Goal: Book appointment/travel/reservation

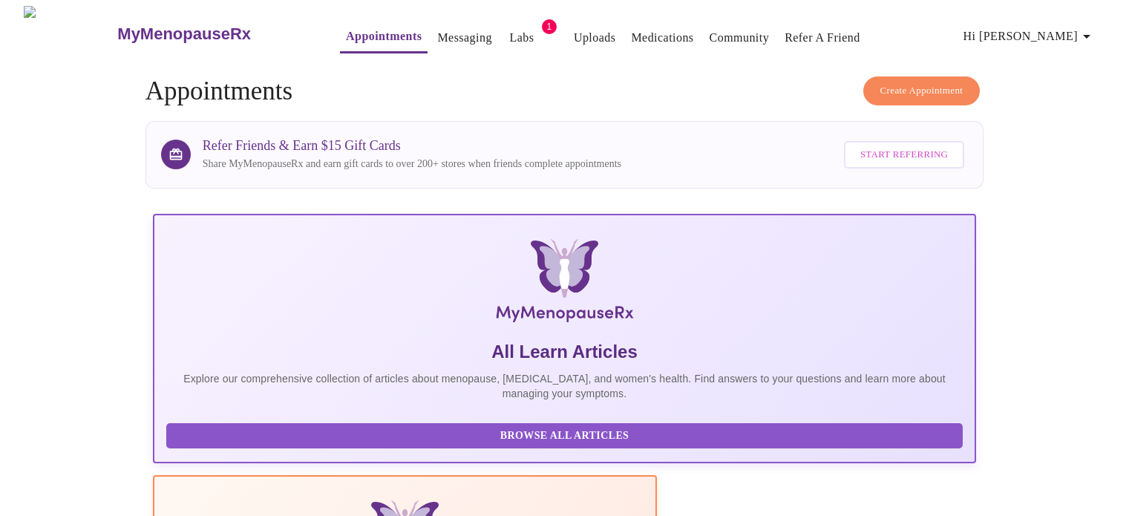
scroll to position [371, 0]
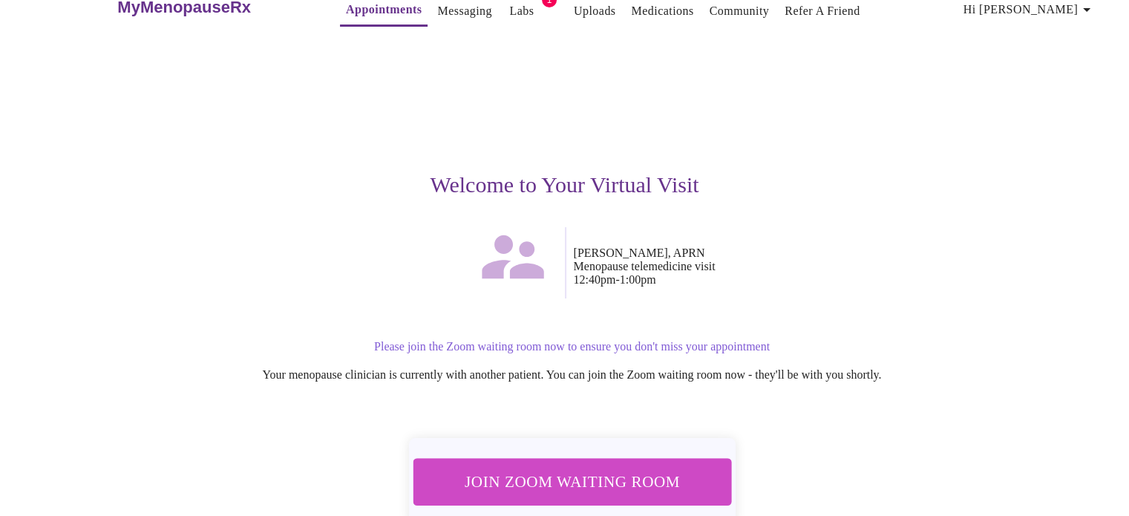
scroll to position [74, 0]
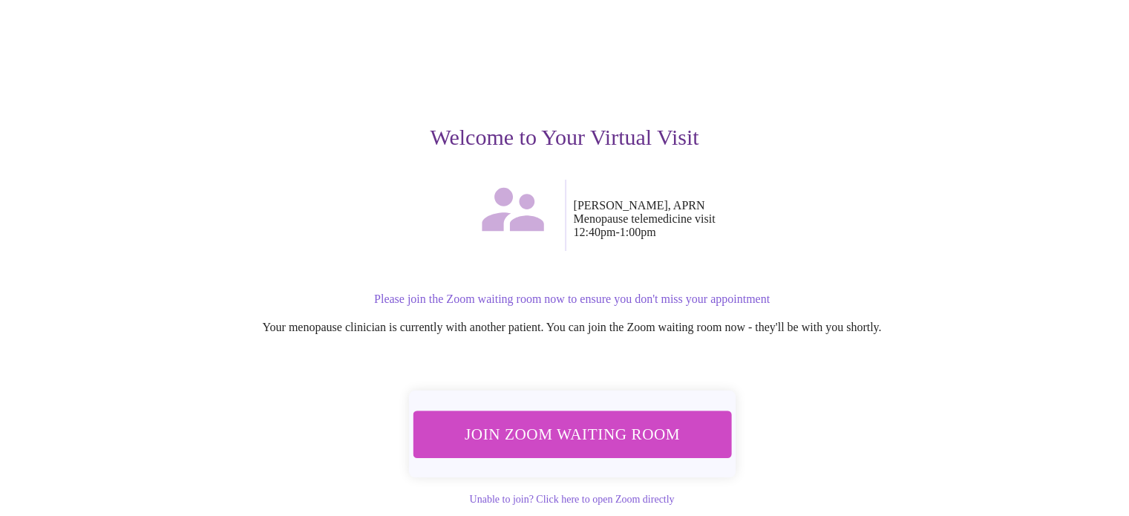
click at [650, 420] on span "Join Zoom Waiting Room" at bounding box center [571, 433] width 279 height 27
